Goal: Task Accomplishment & Management: Manage account settings

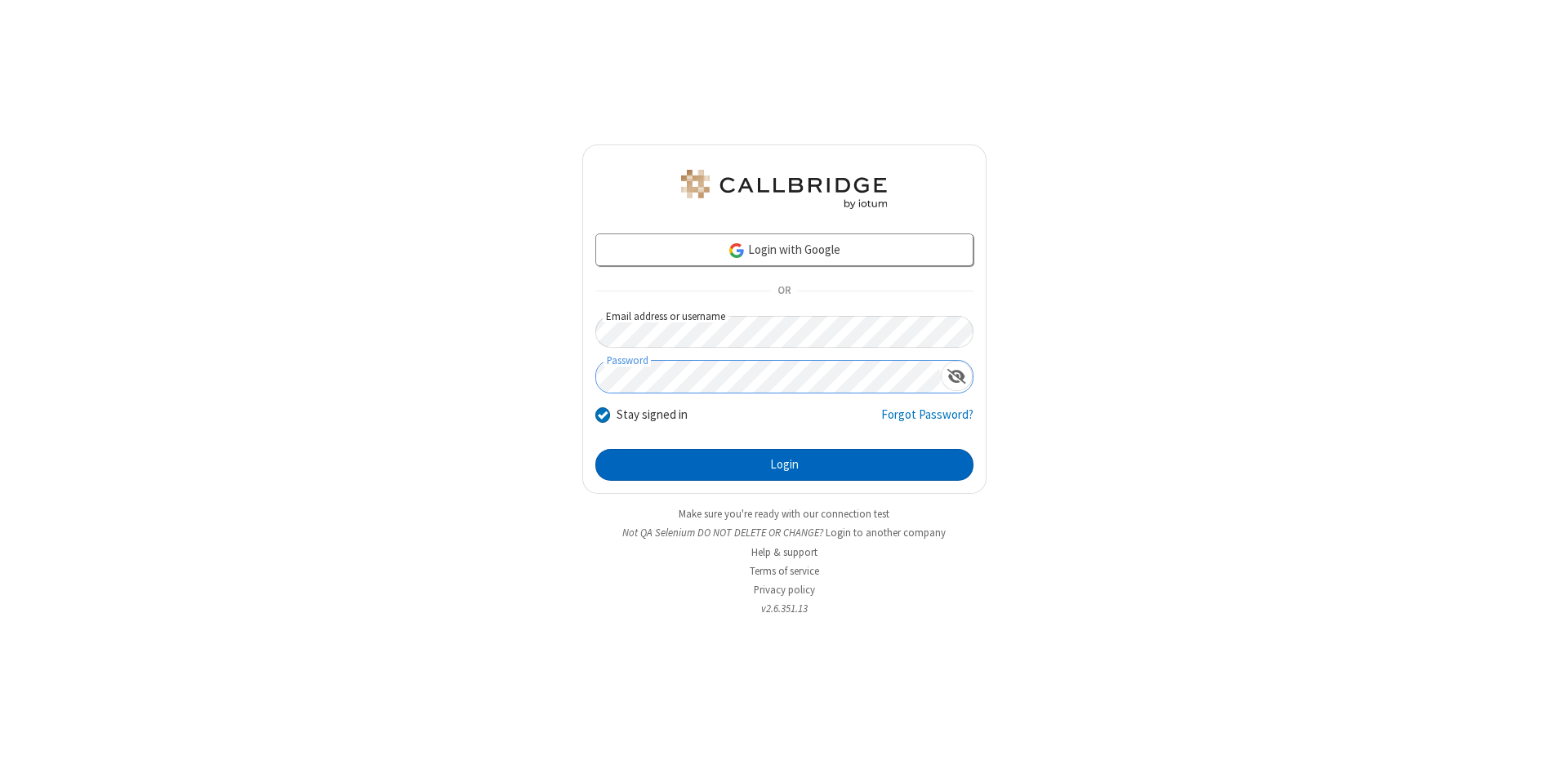
click at [784, 466] on button "Login" at bounding box center [784, 466] width 378 height 32
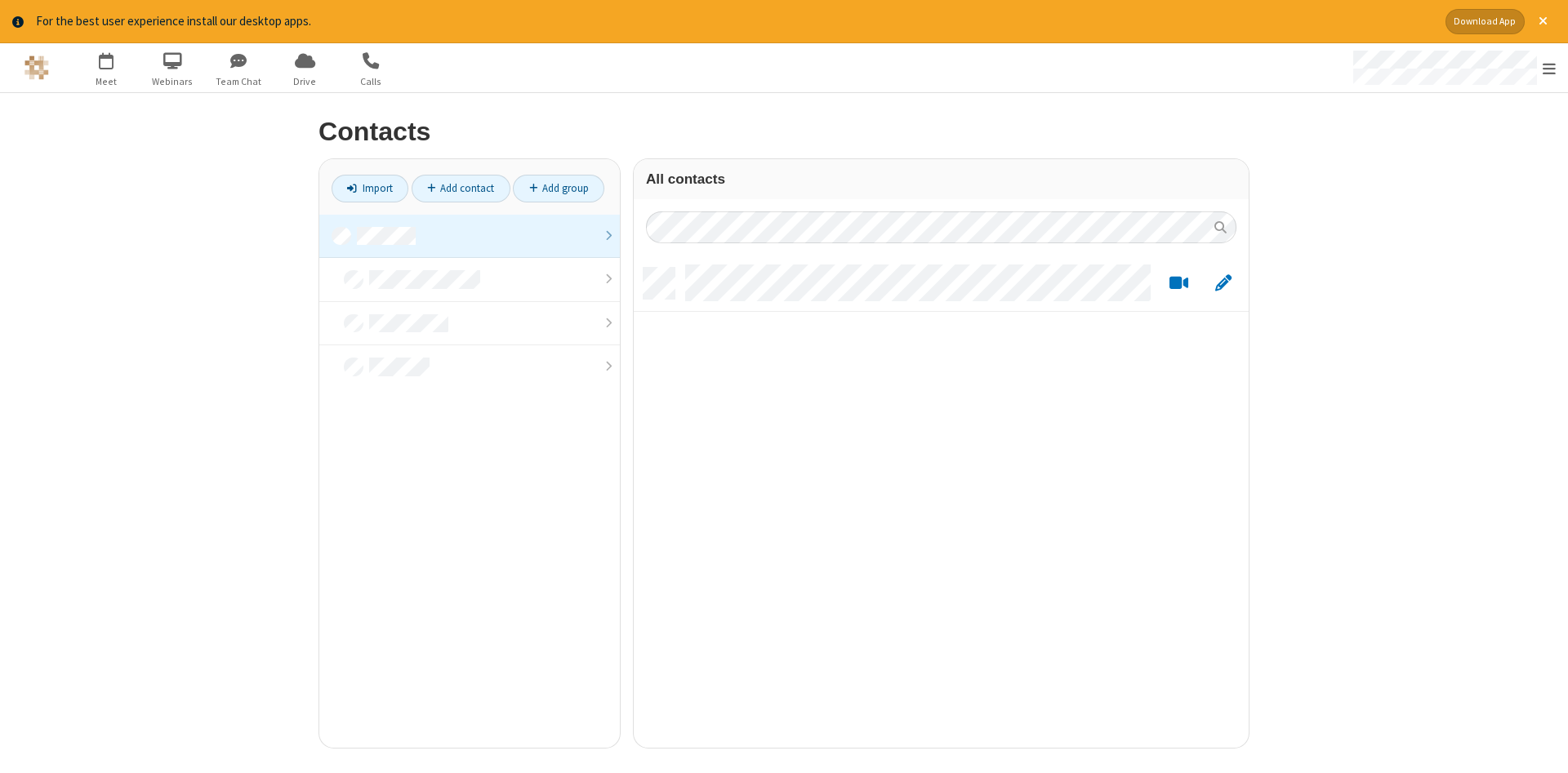
click at [470, 236] on link at bounding box center [470, 237] width 301 height 44
click at [460, 188] on link "Add contact" at bounding box center [461, 189] width 99 height 28
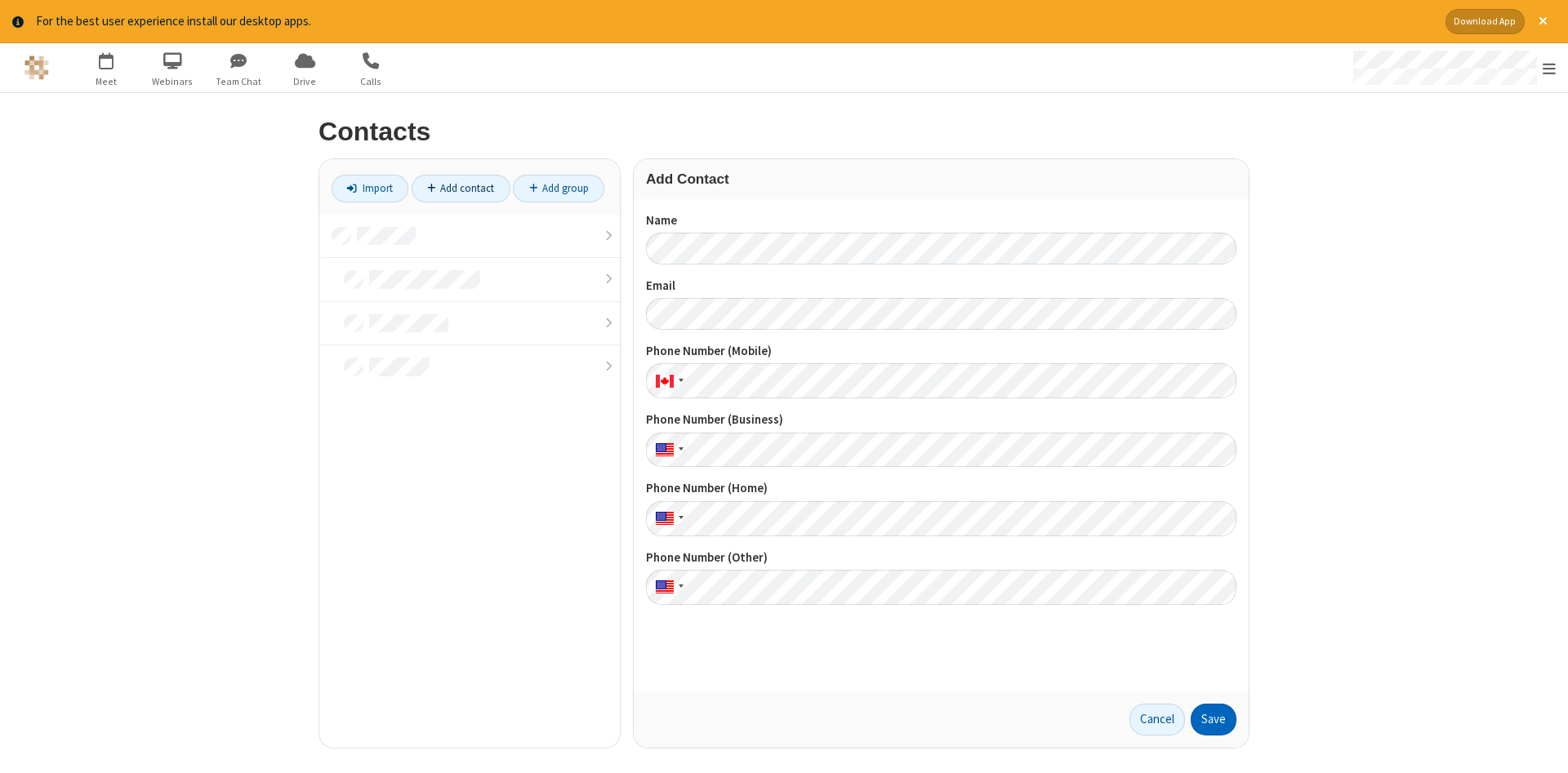
click at [1214, 719] on button "Save" at bounding box center [1214, 720] width 46 height 32
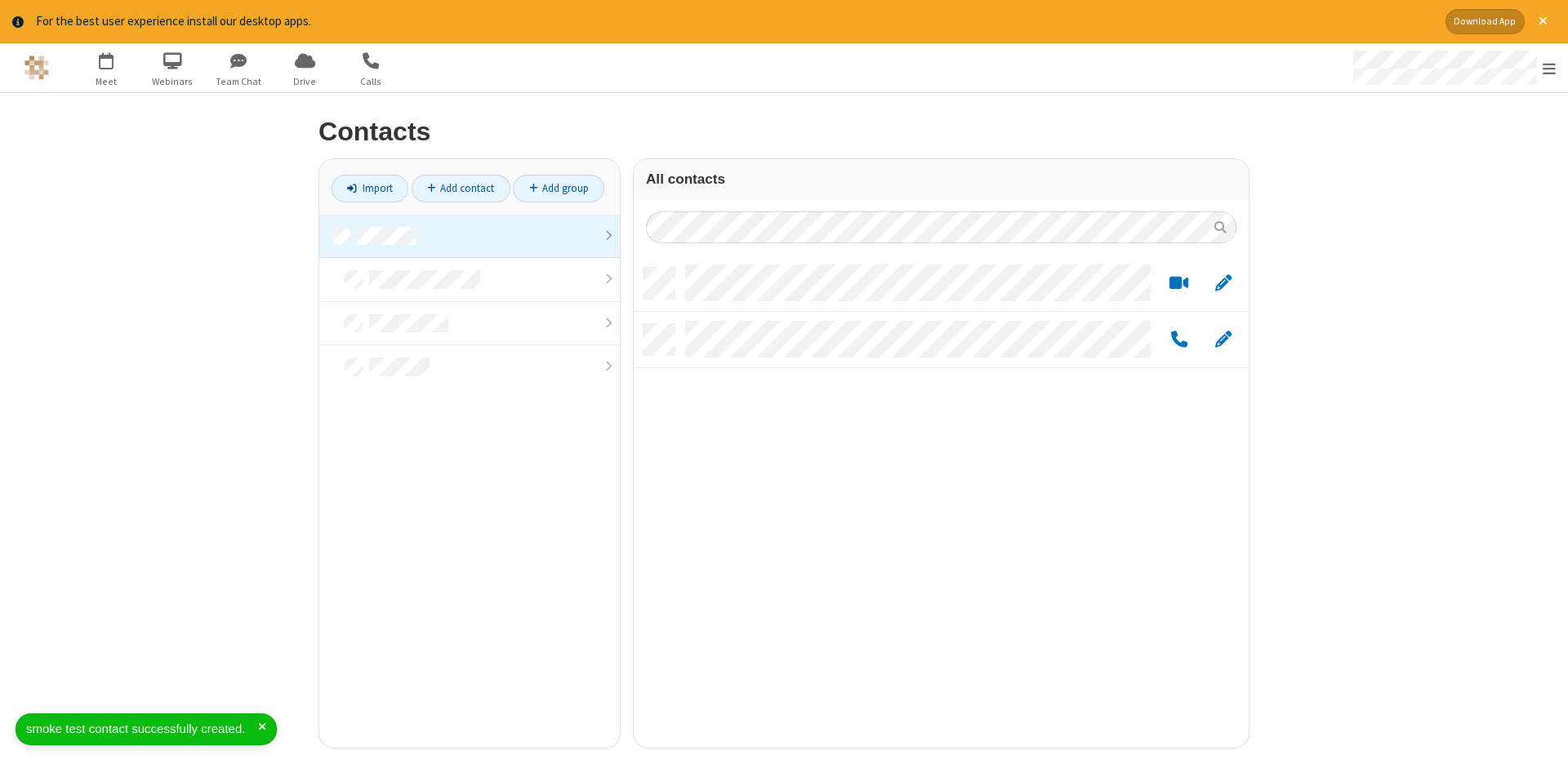
scroll to position [493, 615]
